Goal: Task Accomplishment & Management: Manage account settings

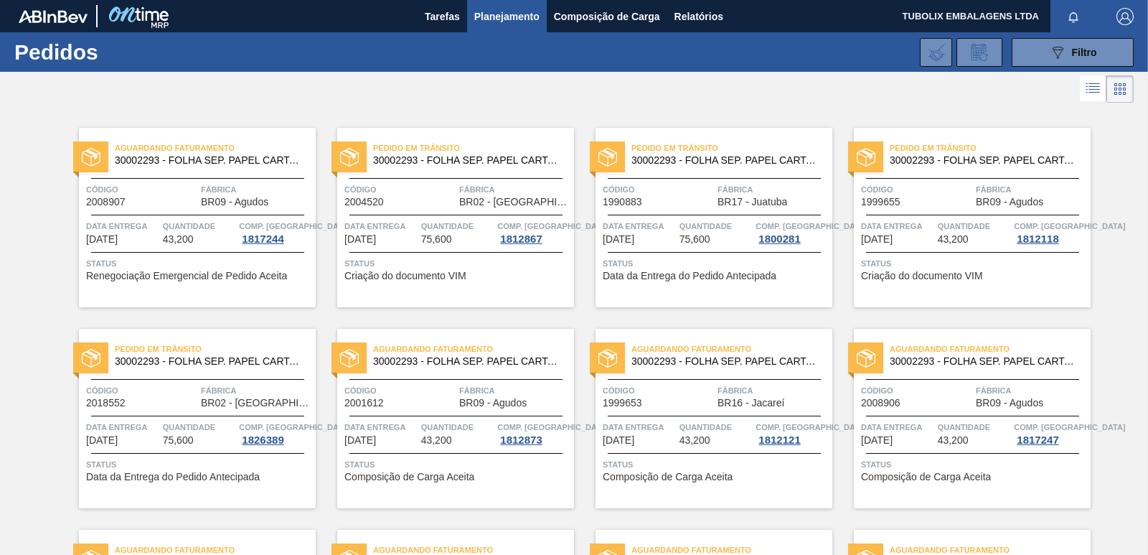
click at [1124, 16] on img "button" at bounding box center [1125, 16] width 17 height 17
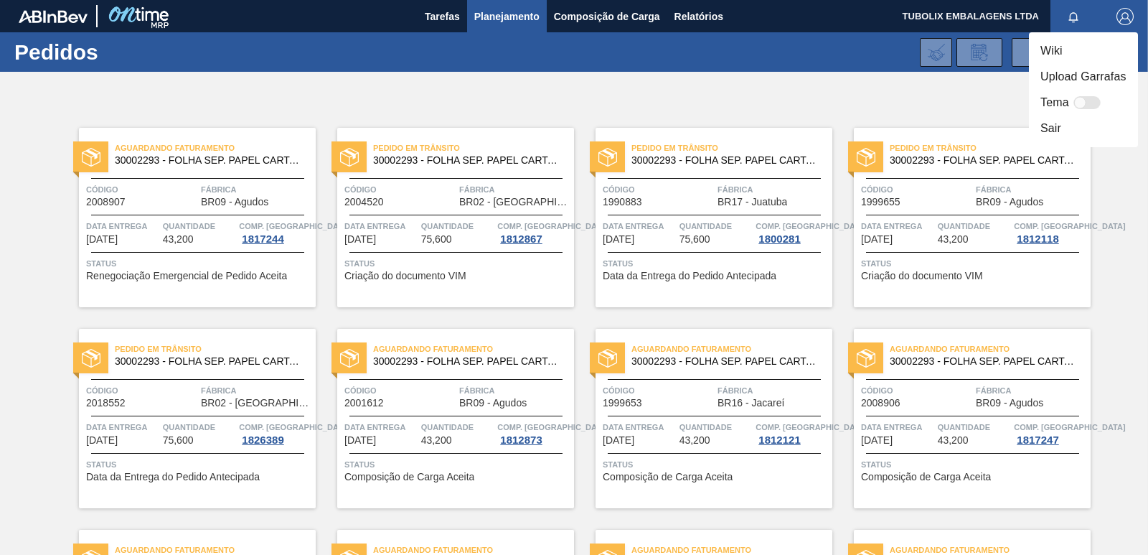
click at [1044, 128] on li "Sair" at bounding box center [1083, 129] width 109 height 26
